Goal: Task Accomplishment & Management: Manage account settings

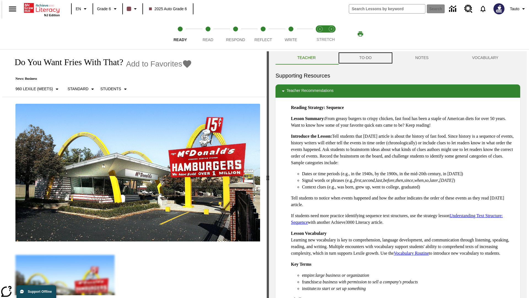
click at [365, 58] on button "TO-DO" at bounding box center [365, 57] width 56 height 13
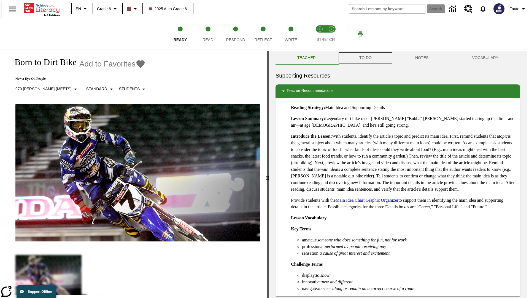
click at [365, 58] on button "TO-DO" at bounding box center [365, 57] width 56 height 13
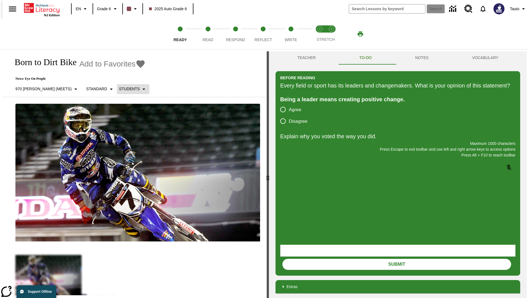
click at [119, 89] on p "Students" at bounding box center [129, 89] width 21 height 6
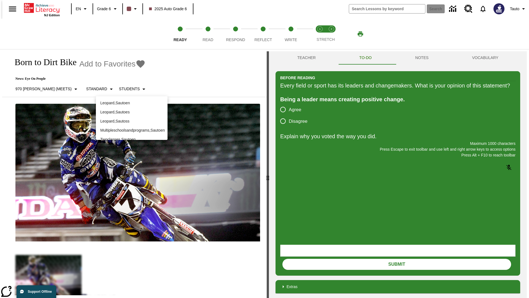
click at [132, 103] on p "Leopard , Sautoen" at bounding box center [131, 103] width 63 height 6
